Goal: Transaction & Acquisition: Purchase product/service

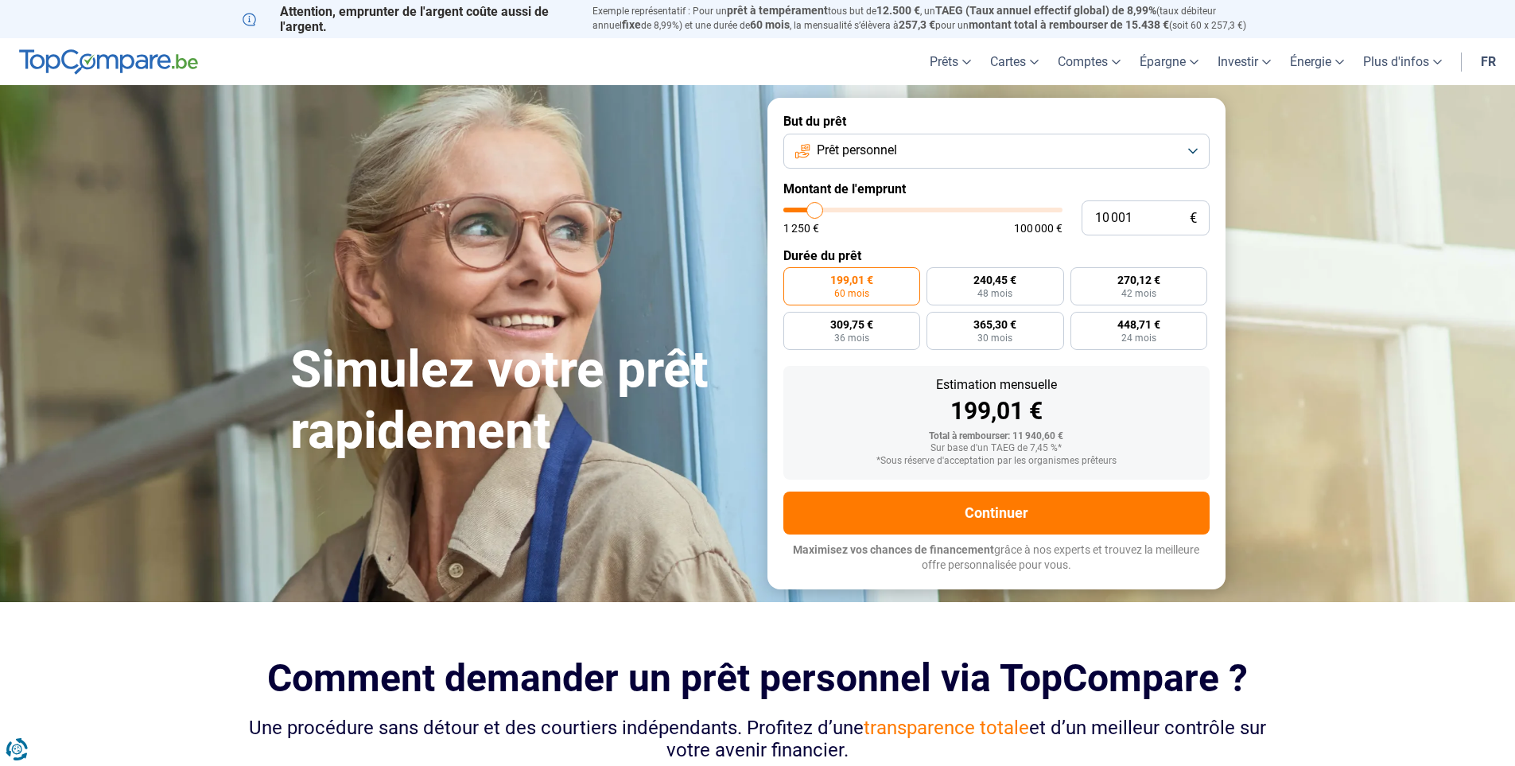
type input "11 500"
type input "11500"
type input "12 000"
type input "12000"
type input "12 750"
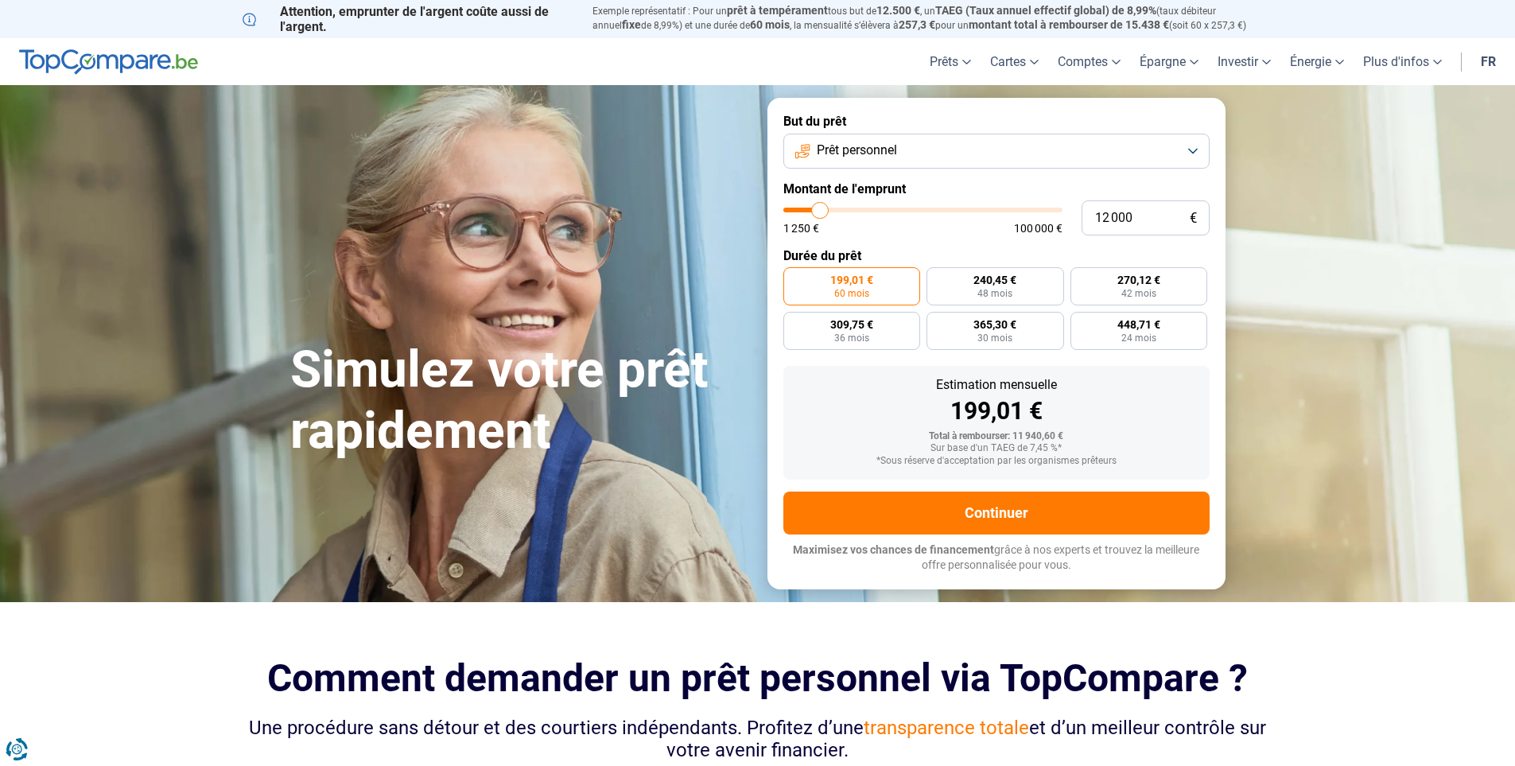
type input "12750"
type input "13 250"
type input "13250"
type input "14 750"
type input "14750"
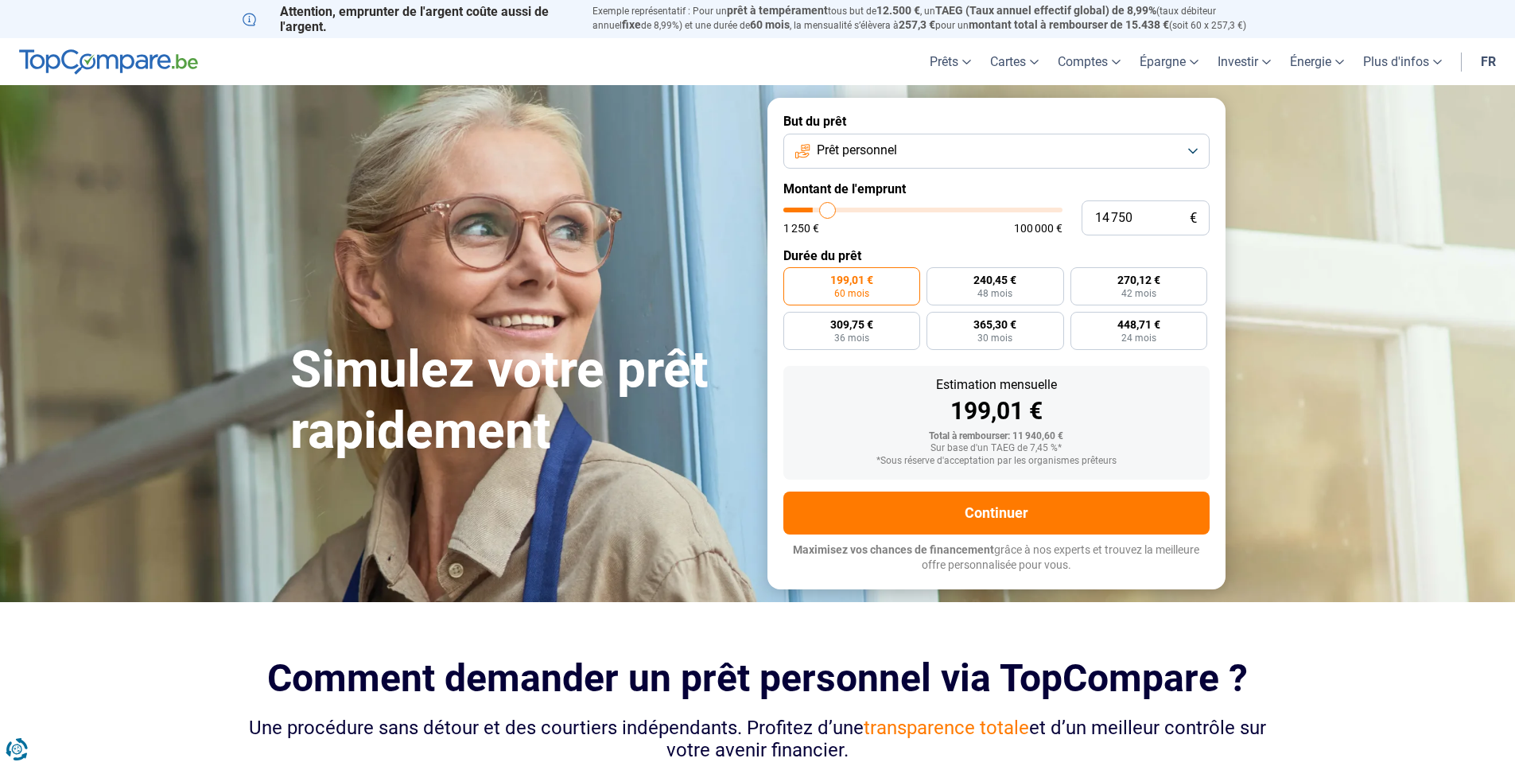
type input "16 500"
type input "16500"
type input "18 000"
type input "18000"
type input "20 250"
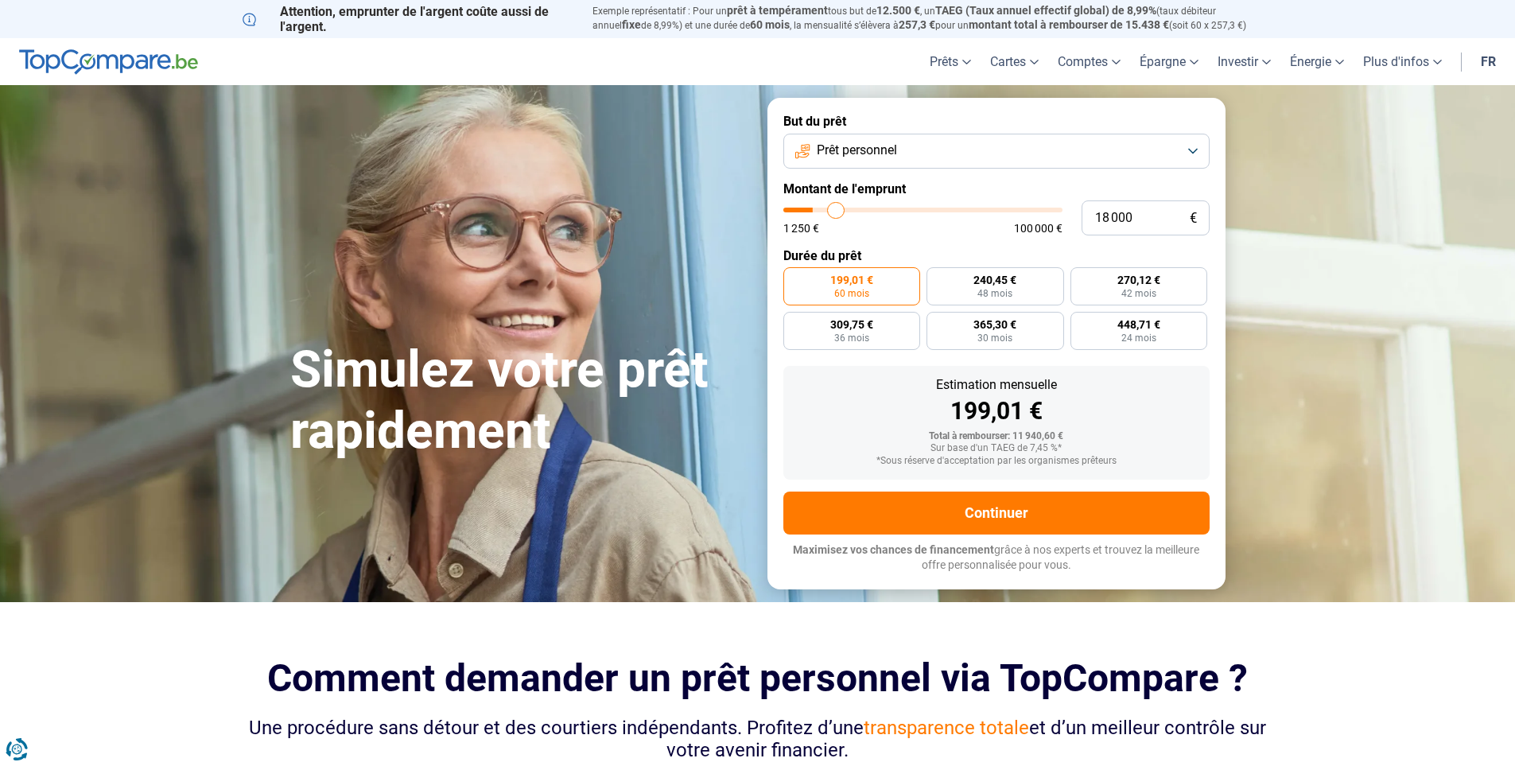
type input "20250"
type input "21 500"
type input "21500"
type input "22 250"
type input "22250"
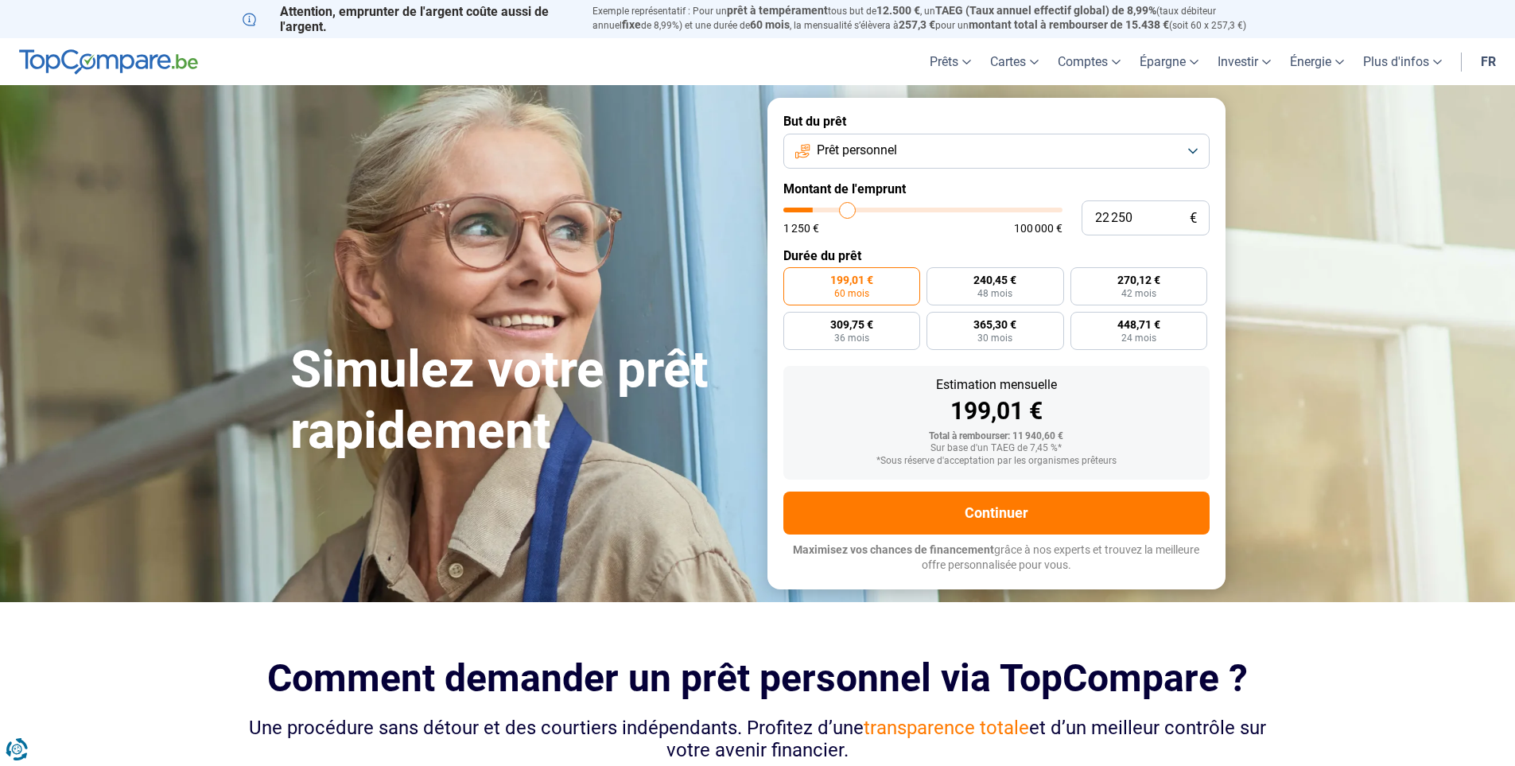
type input "23 500"
type input "23500"
type input "24 250"
type input "24250"
type input "24 500"
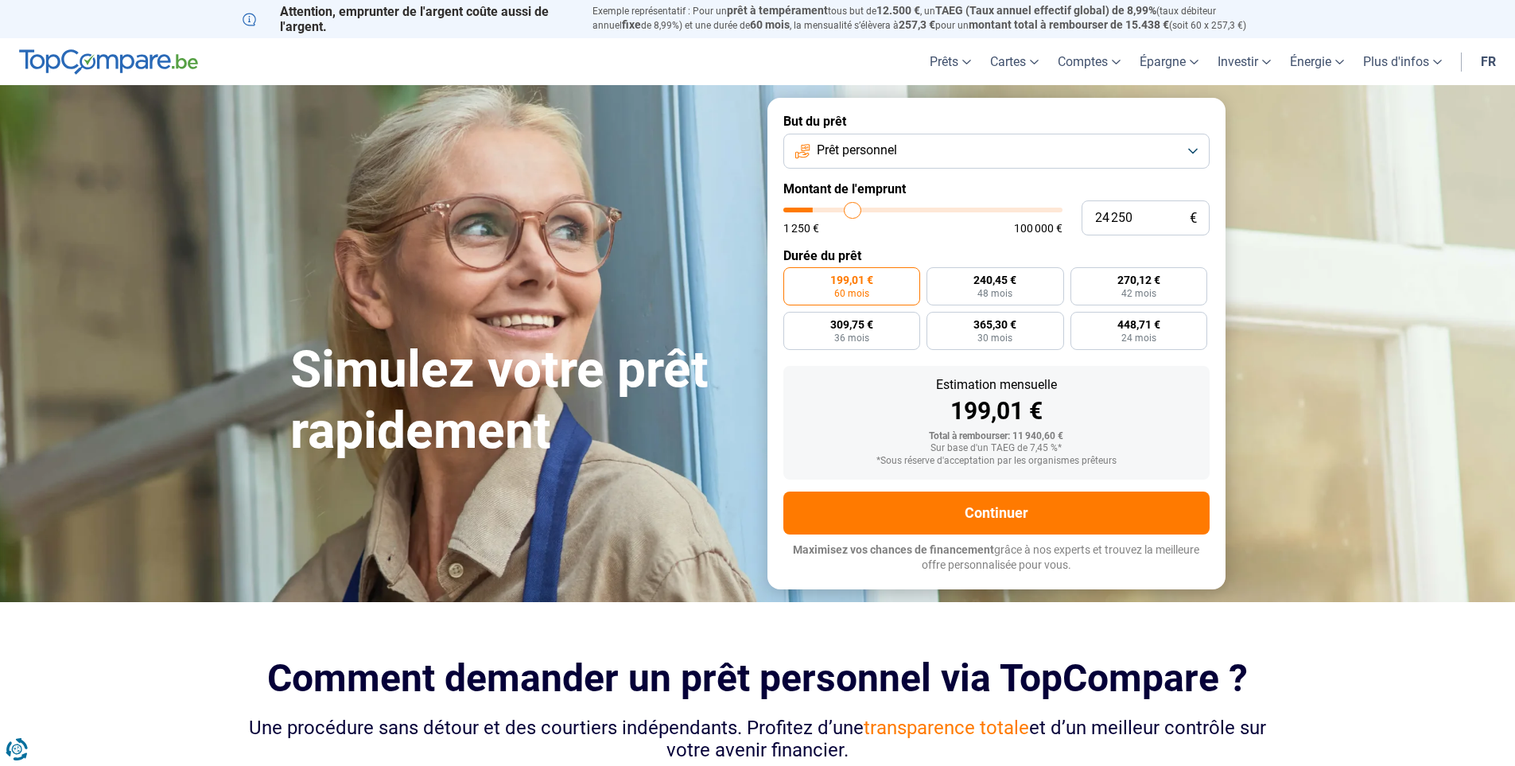
type input "24500"
type input "24 750"
type input "24750"
type input "25 000"
type input "25000"
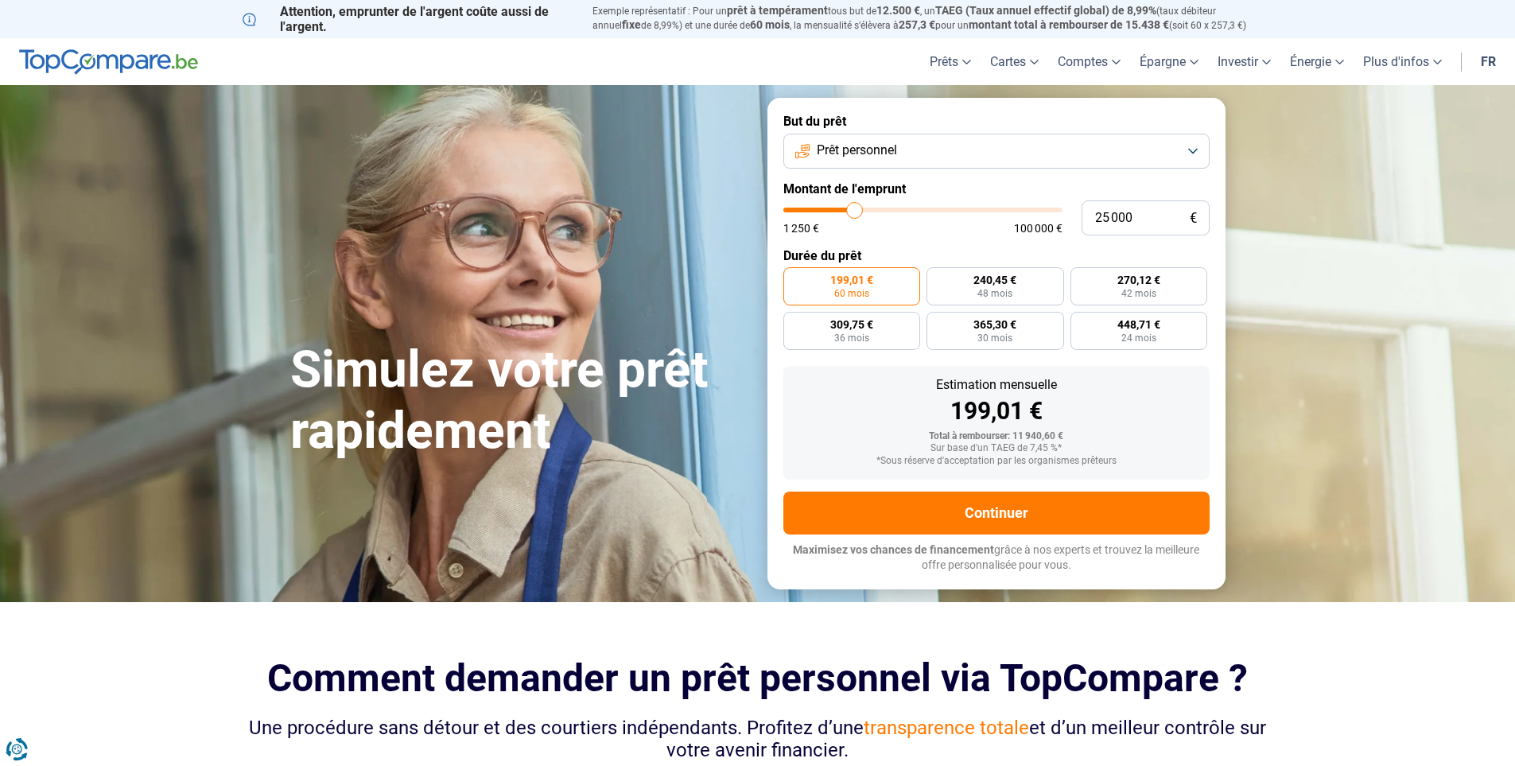
type input "25 250"
type input "25250"
type input "25 750"
type input "25750"
type input "26 250"
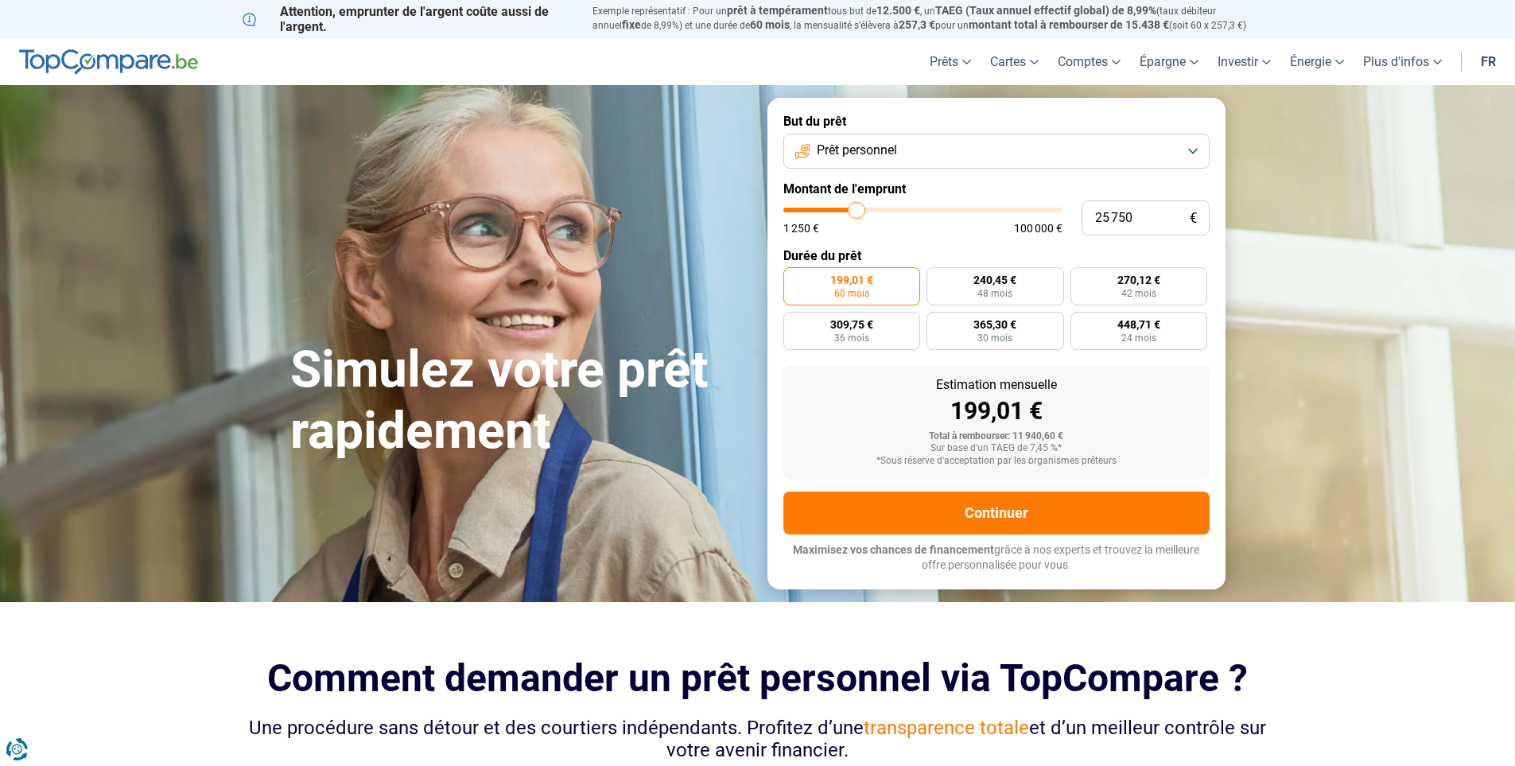
type input "26250"
type input "26 500"
type input "26500"
type input "27 250"
type input "27250"
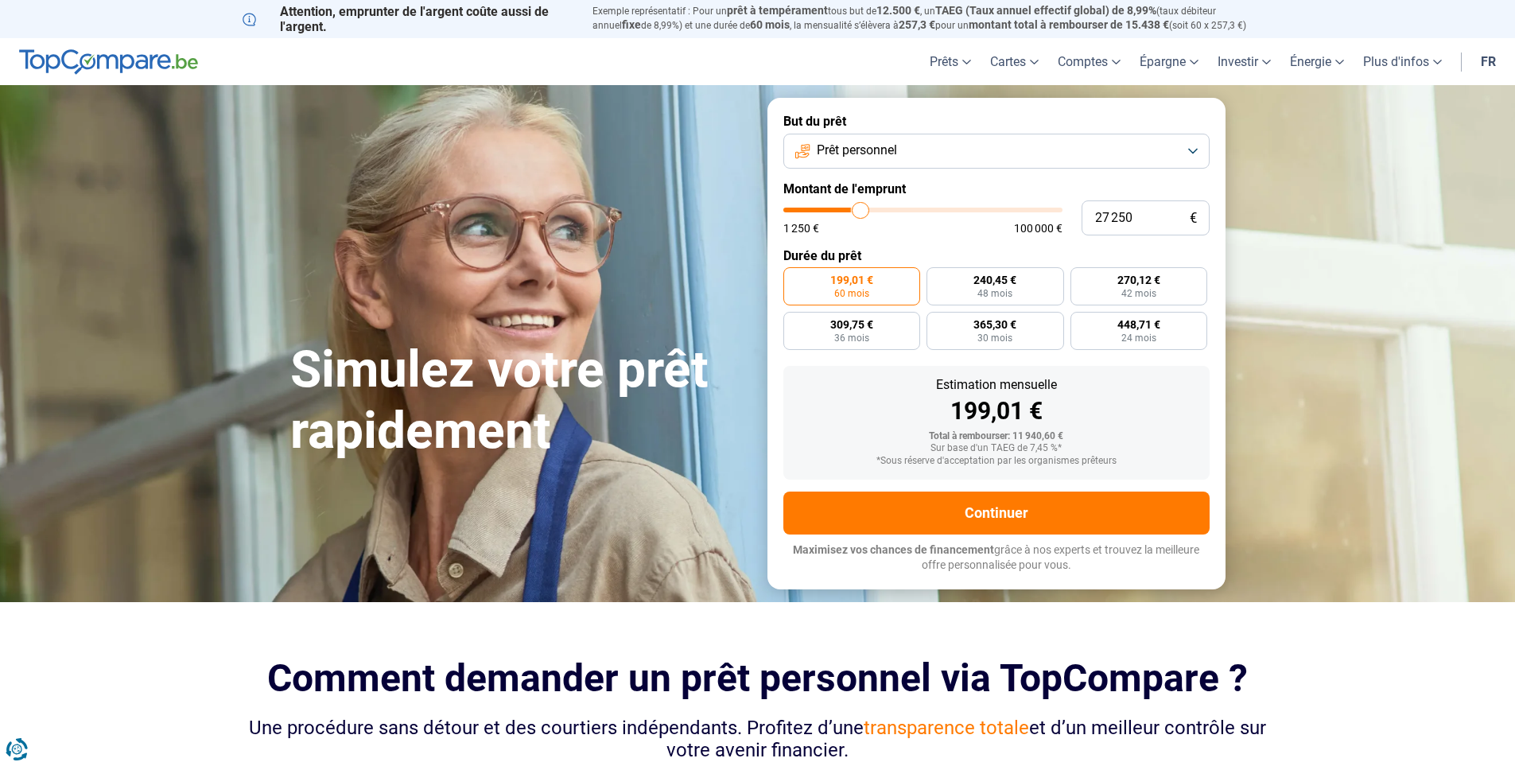
type input "27 500"
type input "27500"
type input "27 750"
type input "27750"
type input "28 000"
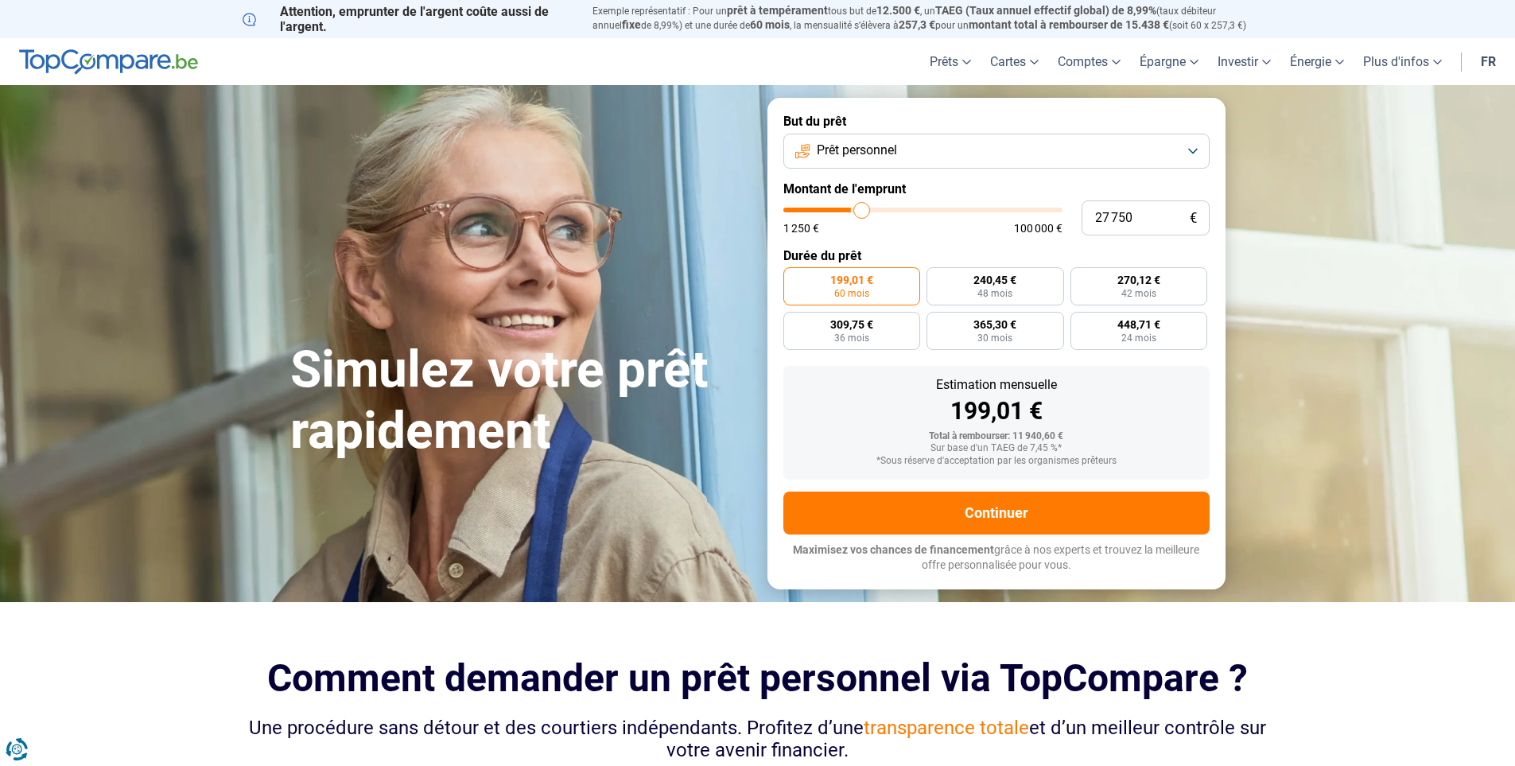
type input "28000"
type input "28 250"
type input "28250"
type input "28 750"
type input "28750"
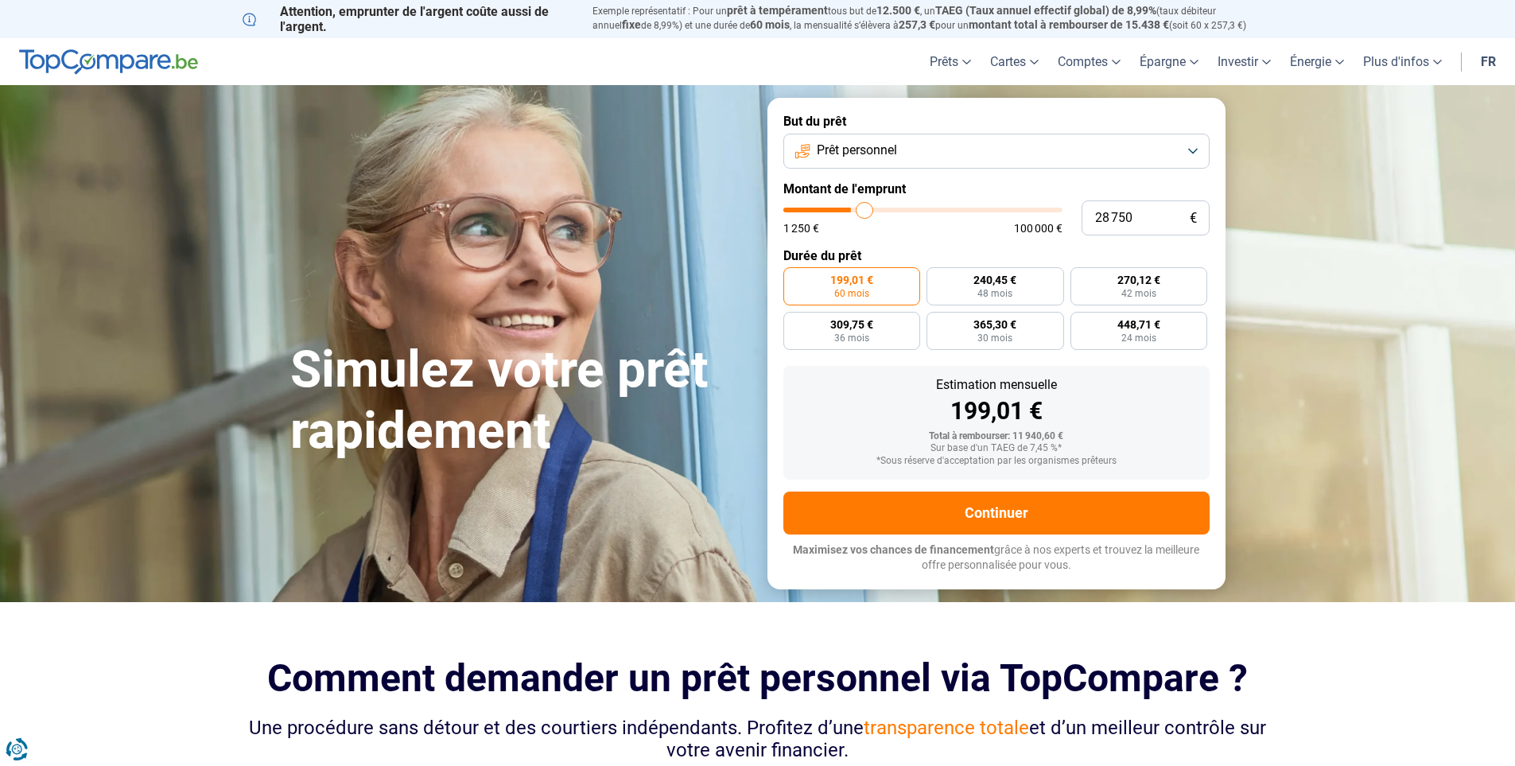
type input "29 000"
type input "29000"
type input "29 500"
type input "29500"
type input "29 750"
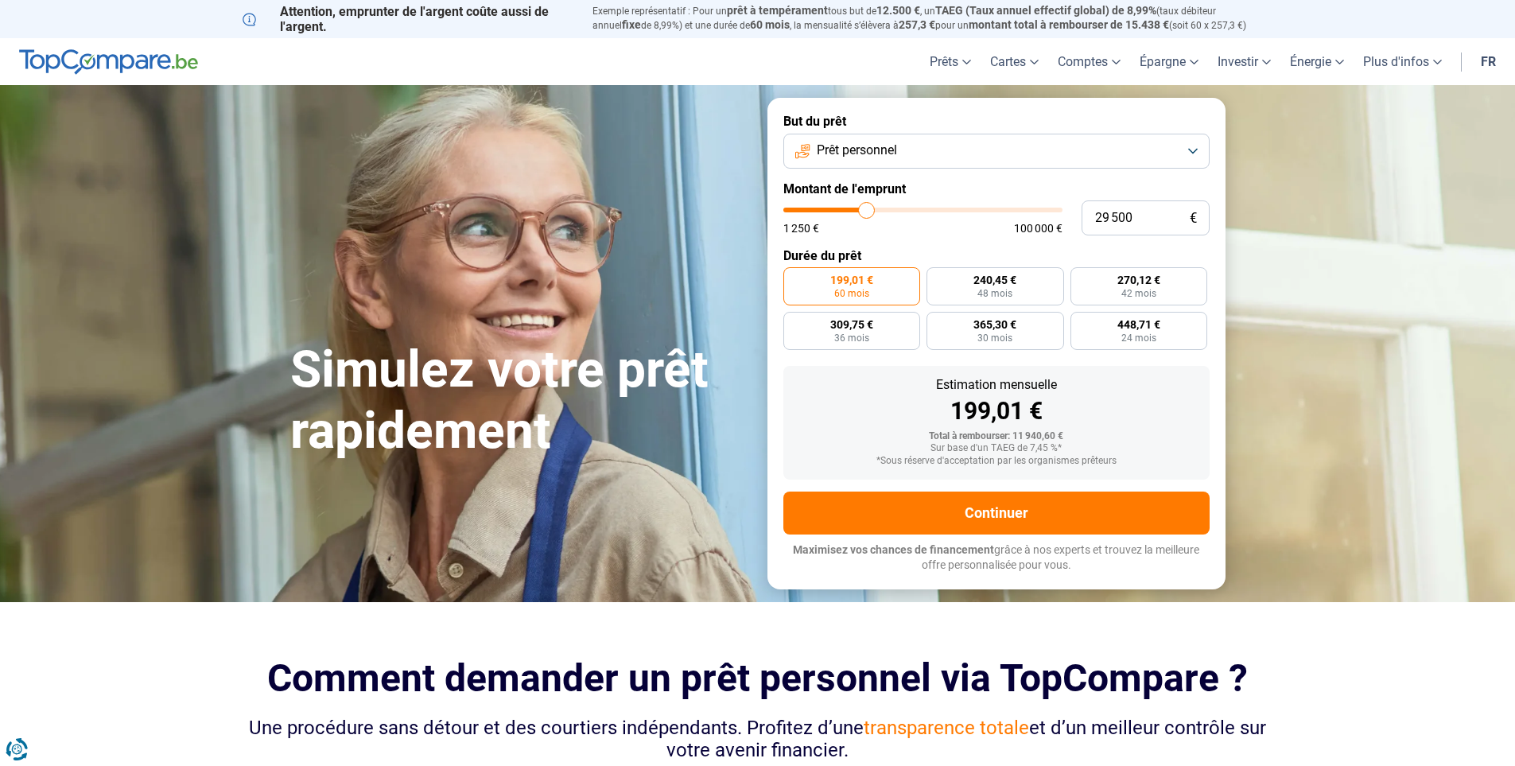
type input "29750"
type input "30 250"
drag, startPoint x: 819, startPoint y: 209, endPoint x: 869, endPoint y: 212, distance: 50.2
type input "30250"
click at [869, 212] on input "range" at bounding box center [923, 210] width 279 height 5
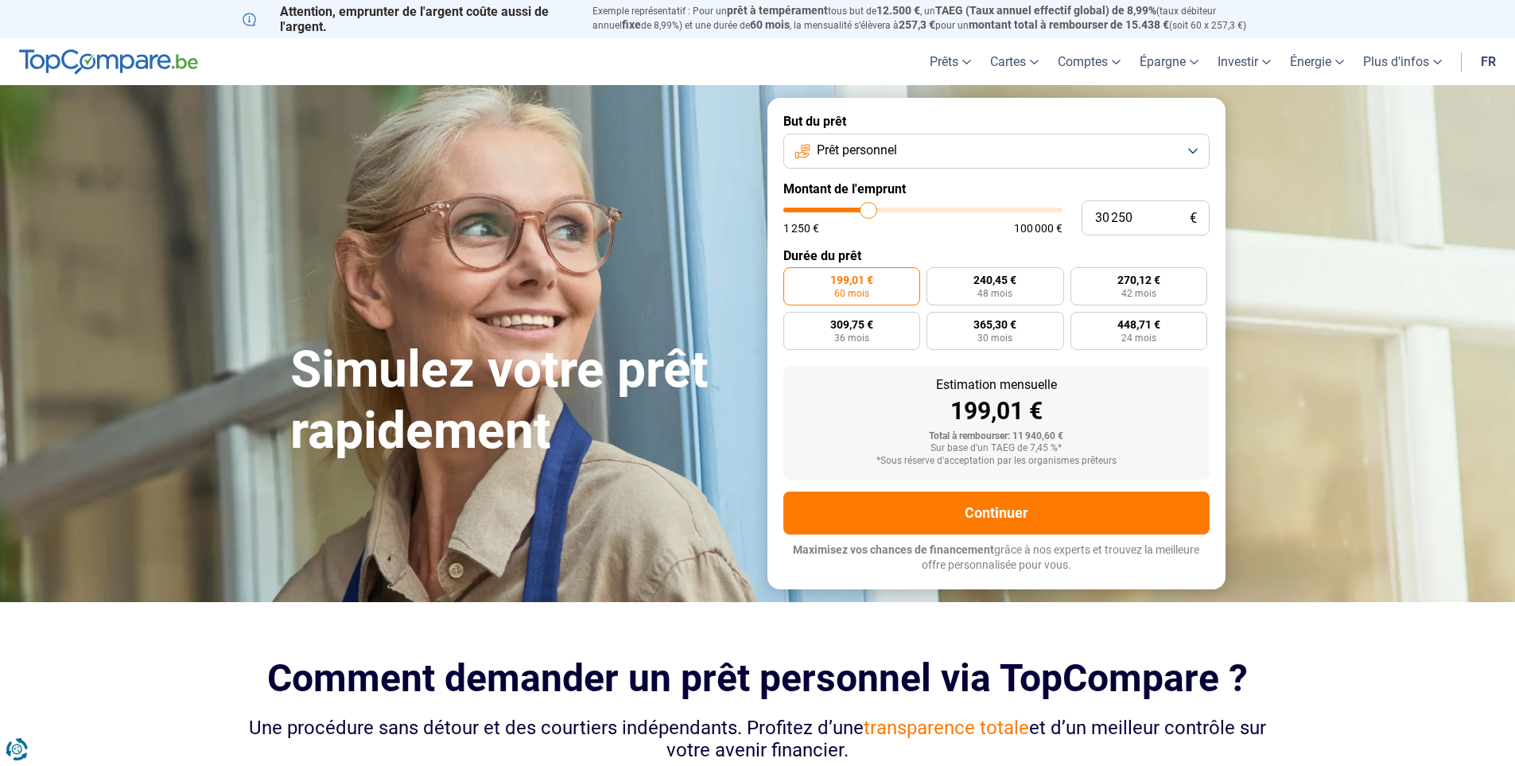
radio input "false"
click at [951, 150] on button "Prêt personnel" at bounding box center [997, 151] width 426 height 35
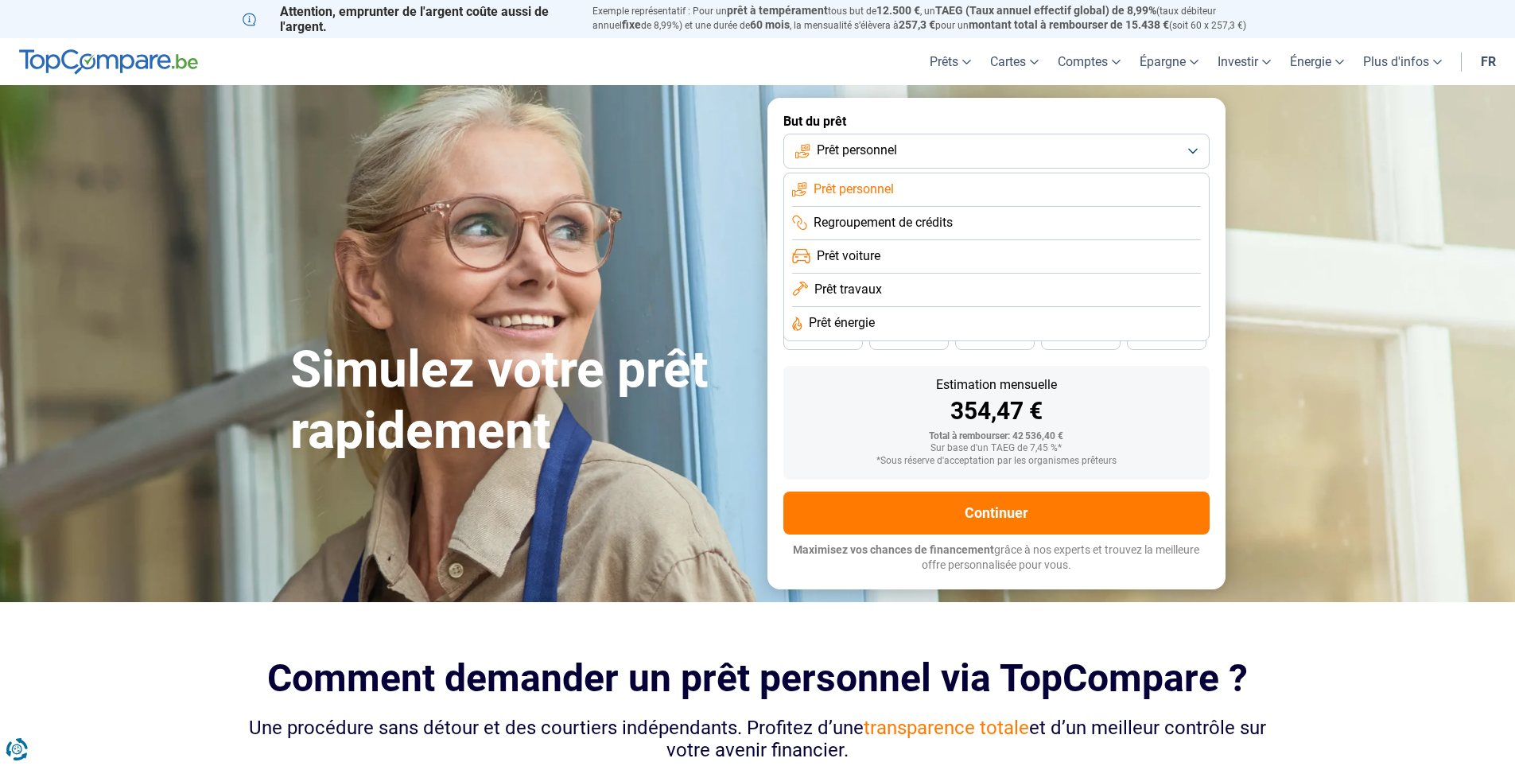
click at [920, 218] on span "Regroupement de crédits" at bounding box center [883, 223] width 139 height 18
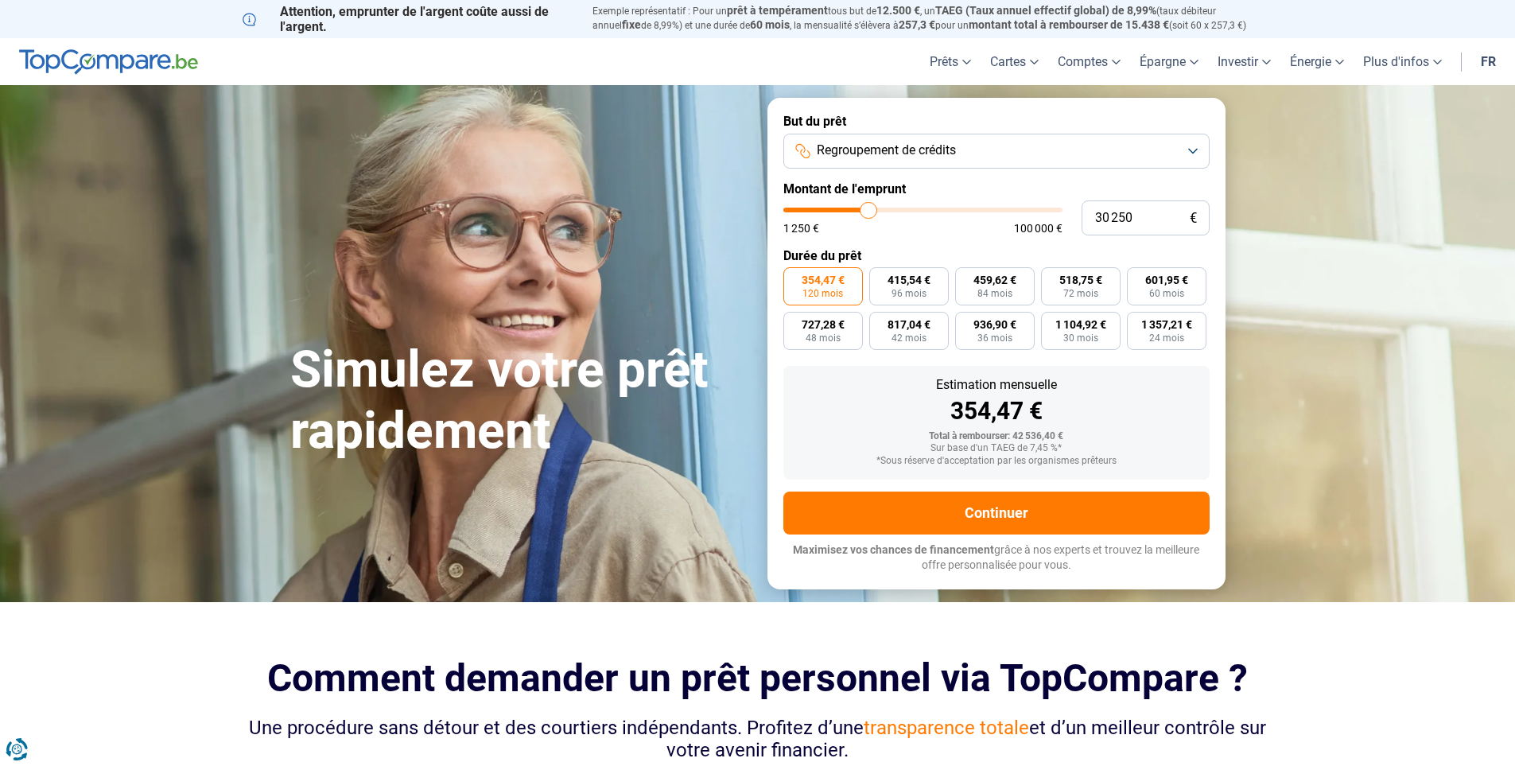
click at [947, 144] on span "Regroupement de crédits" at bounding box center [886, 151] width 139 height 18
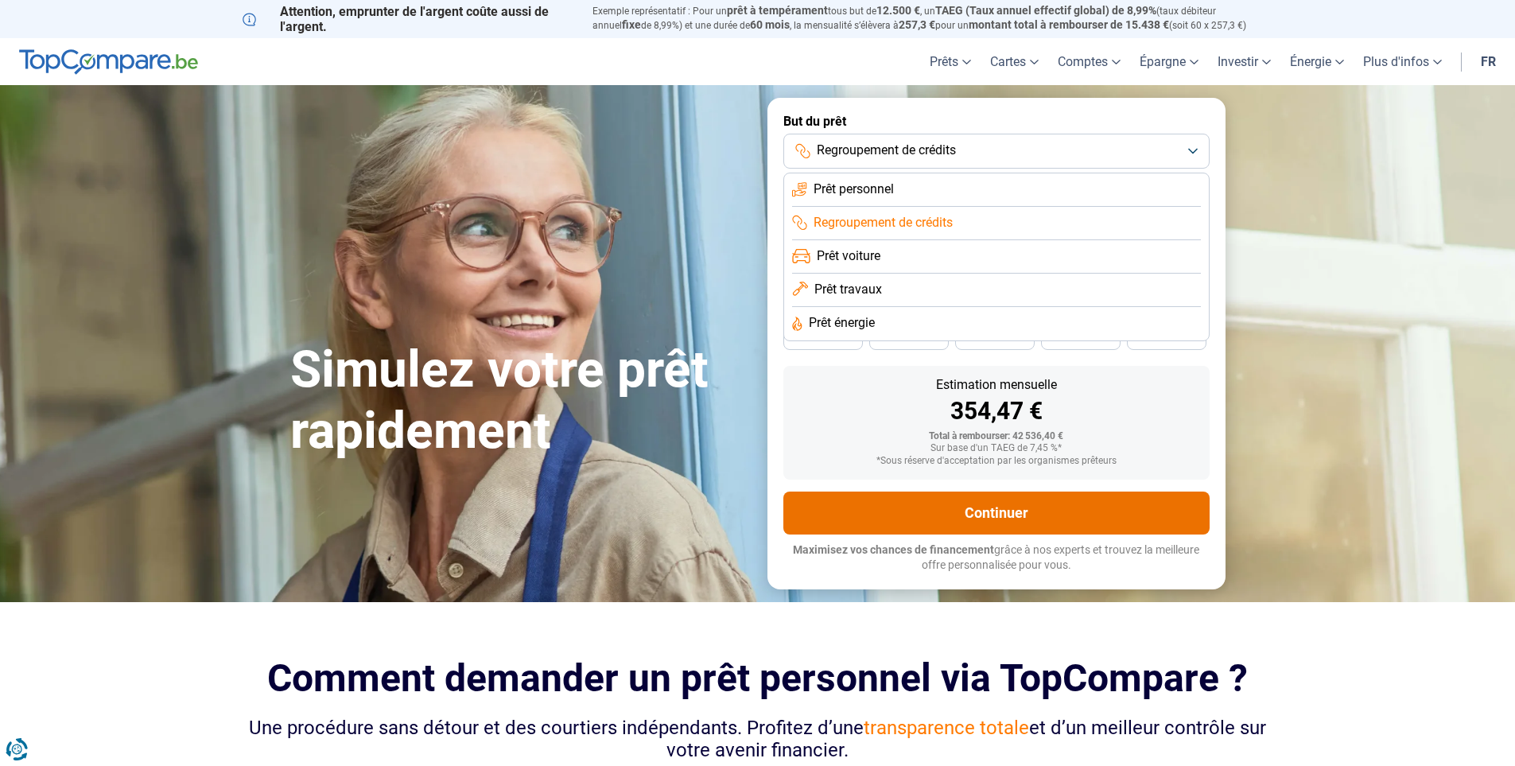
click at [1014, 512] on button "Continuer" at bounding box center [997, 513] width 426 height 43
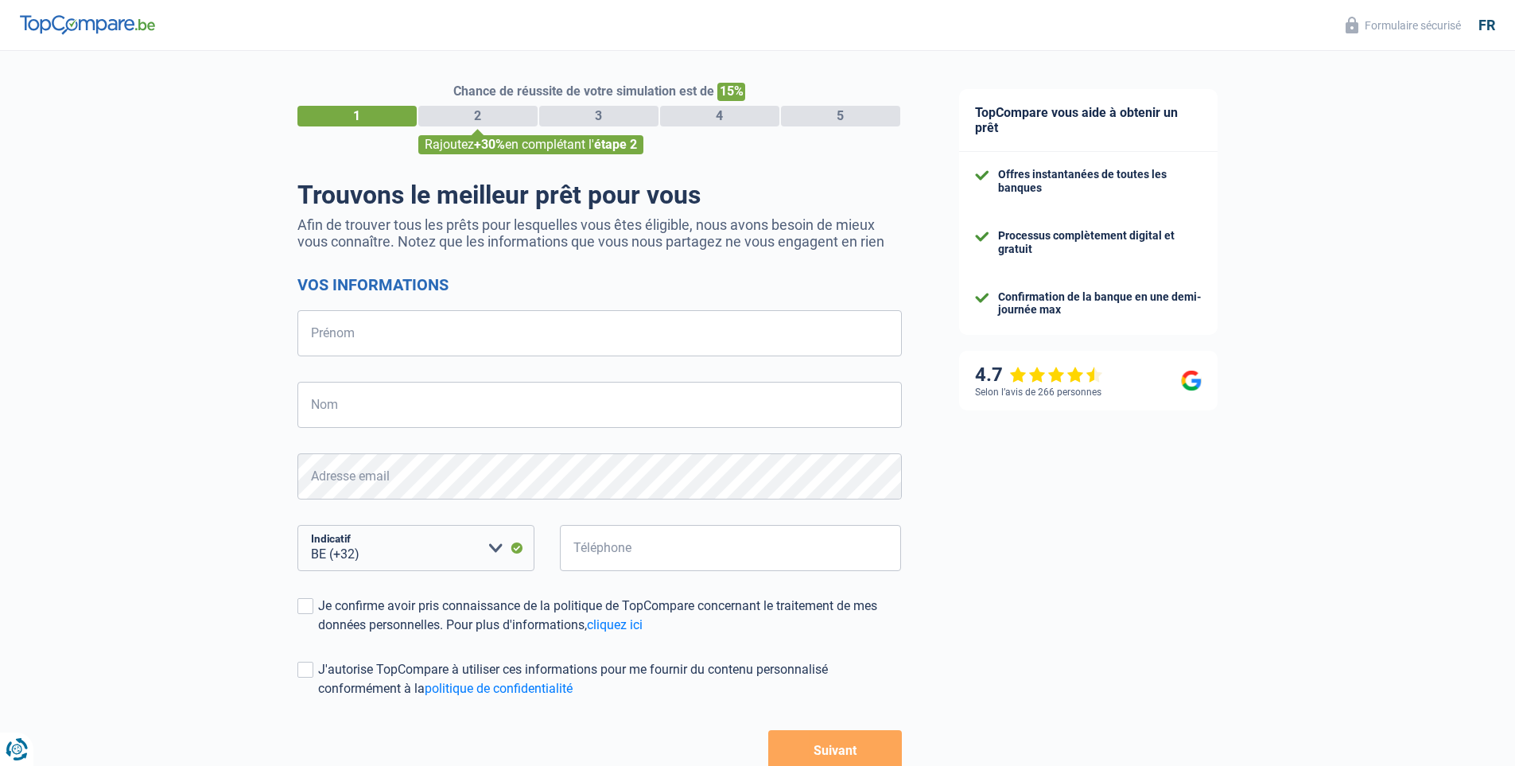
select select "32"
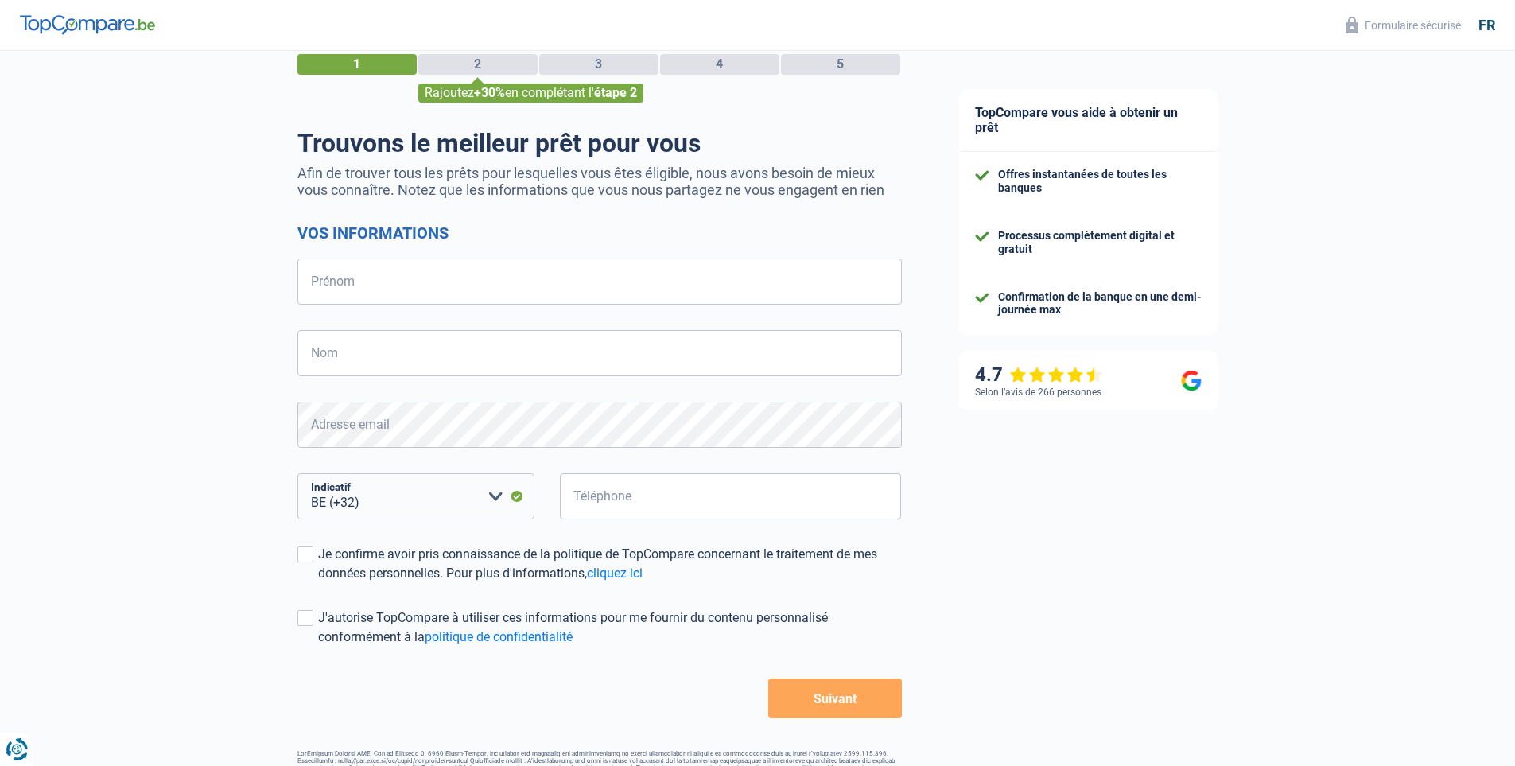
scroll to position [98, 0]
